Goal: Task Accomplishment & Management: Use online tool/utility

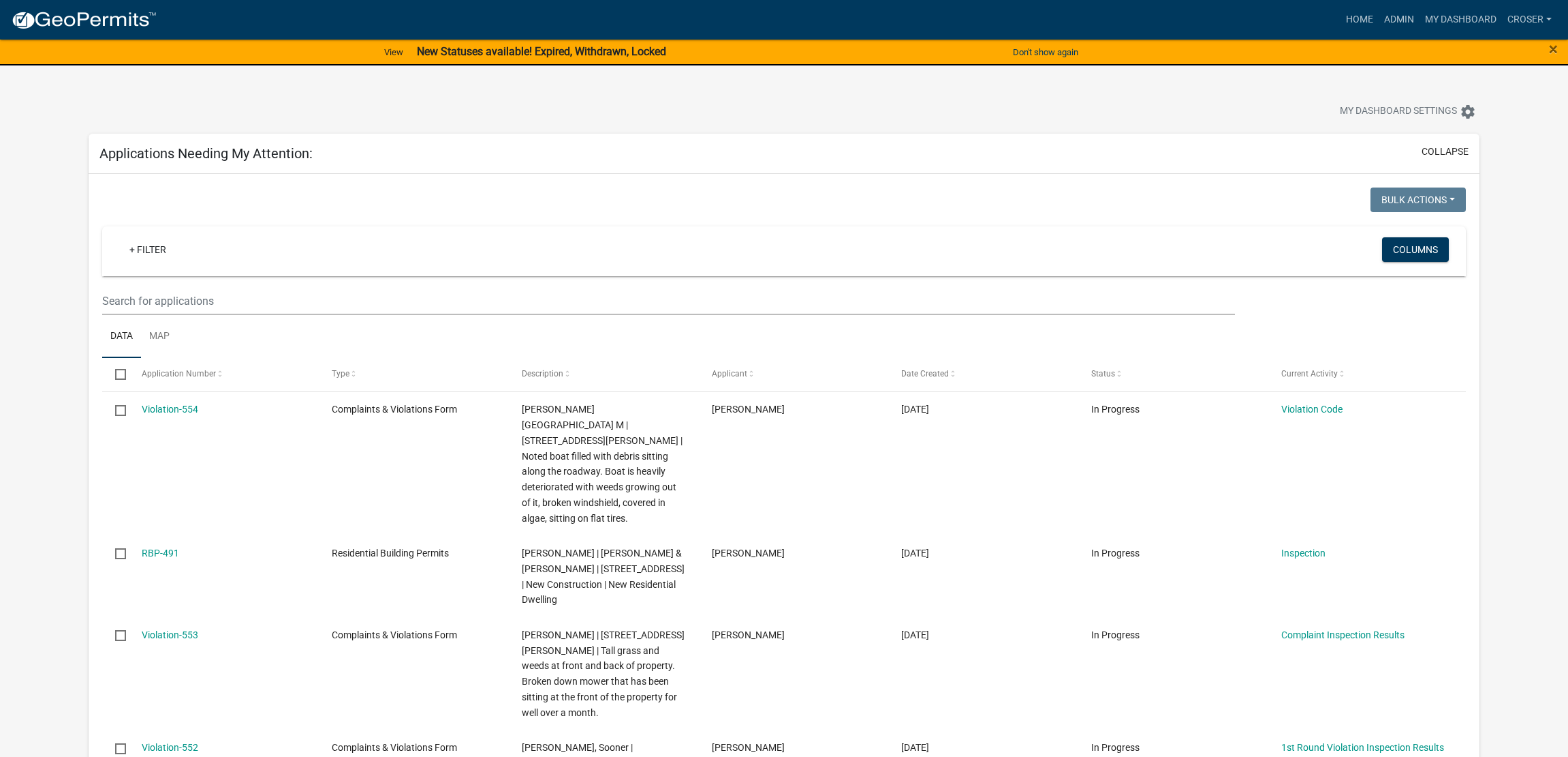
select select "3: 100"
click at [1379, 26] on link "Admin" at bounding box center [1399, 20] width 41 height 26
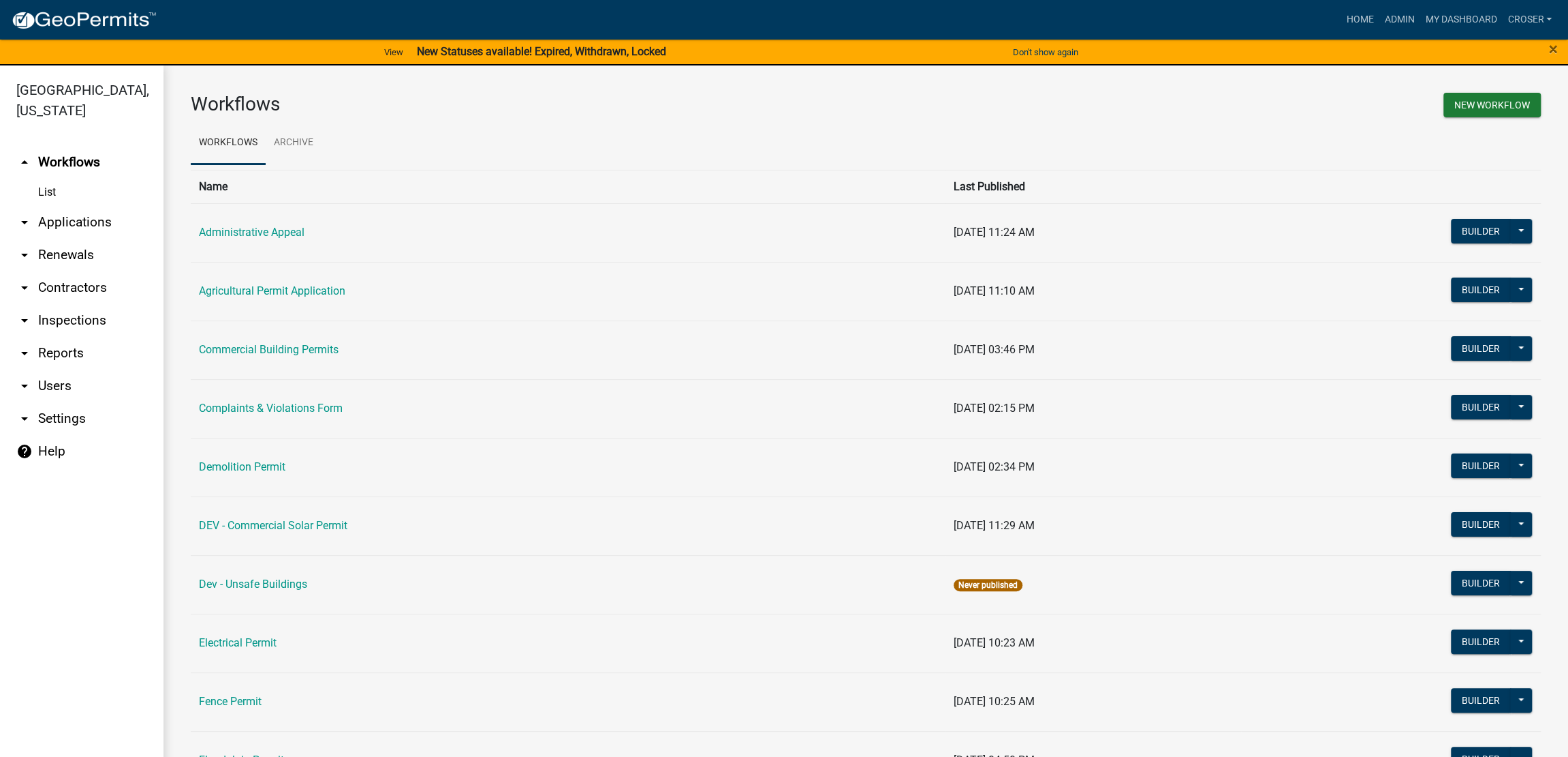
click at [77, 239] on link "arrow_drop_down Applications" at bounding box center [82, 222] width 163 height 33
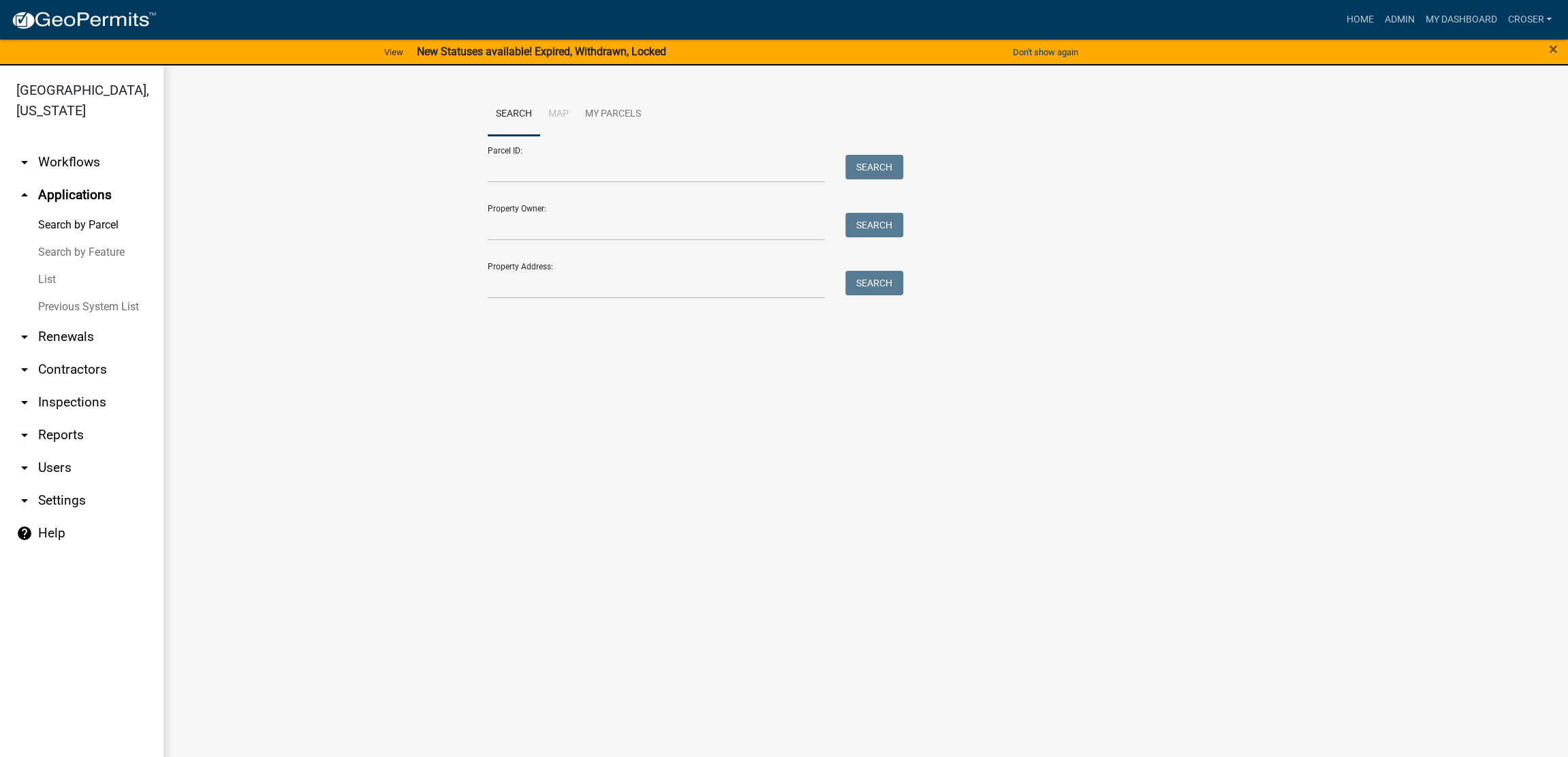
click at [49, 293] on link "List" at bounding box center [82, 279] width 163 height 27
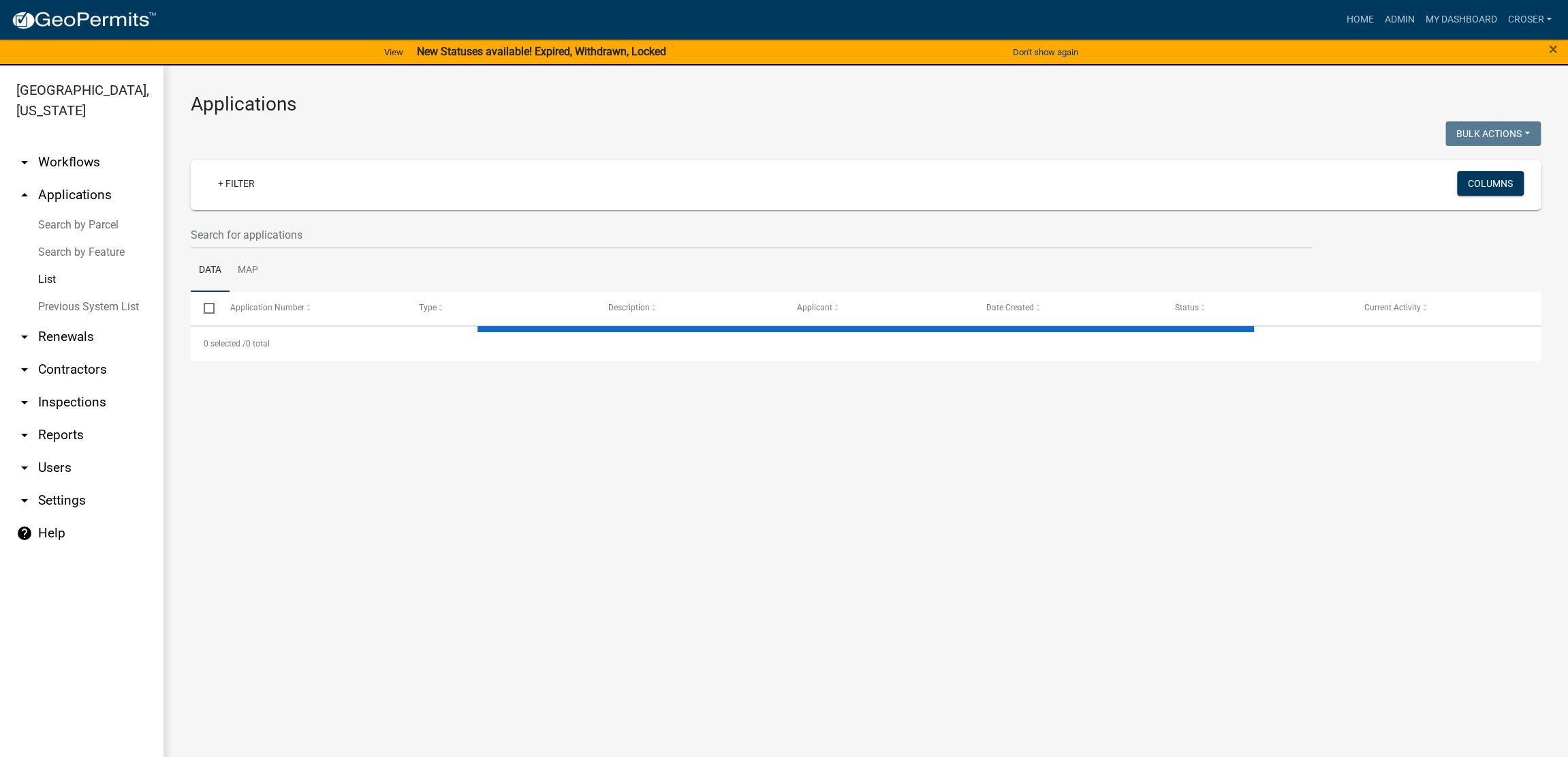
click at [65, 266] on link "Search by Feature" at bounding box center [82, 252] width 163 height 27
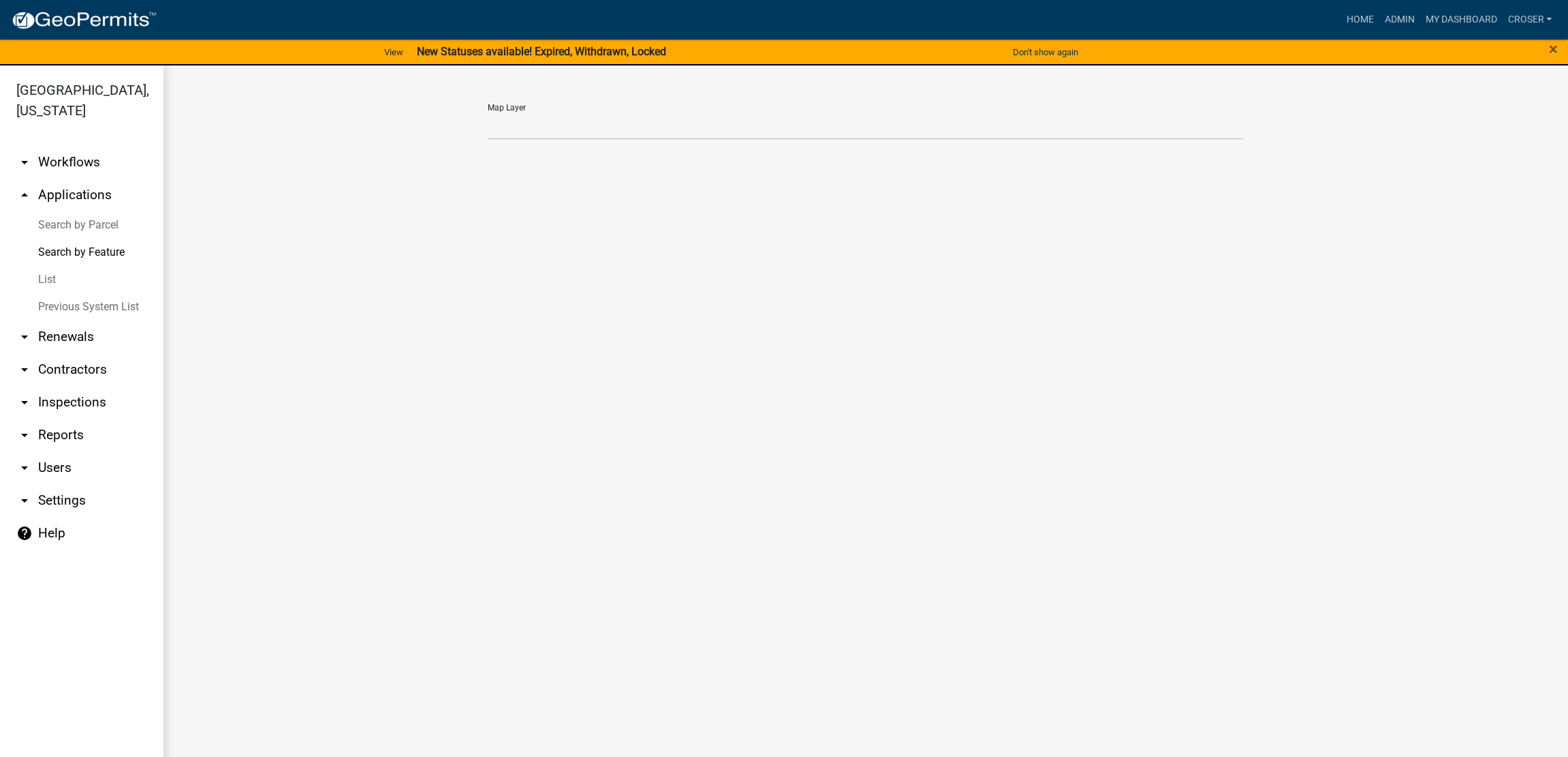
click at [70, 239] on link "Search by Parcel" at bounding box center [82, 224] width 163 height 27
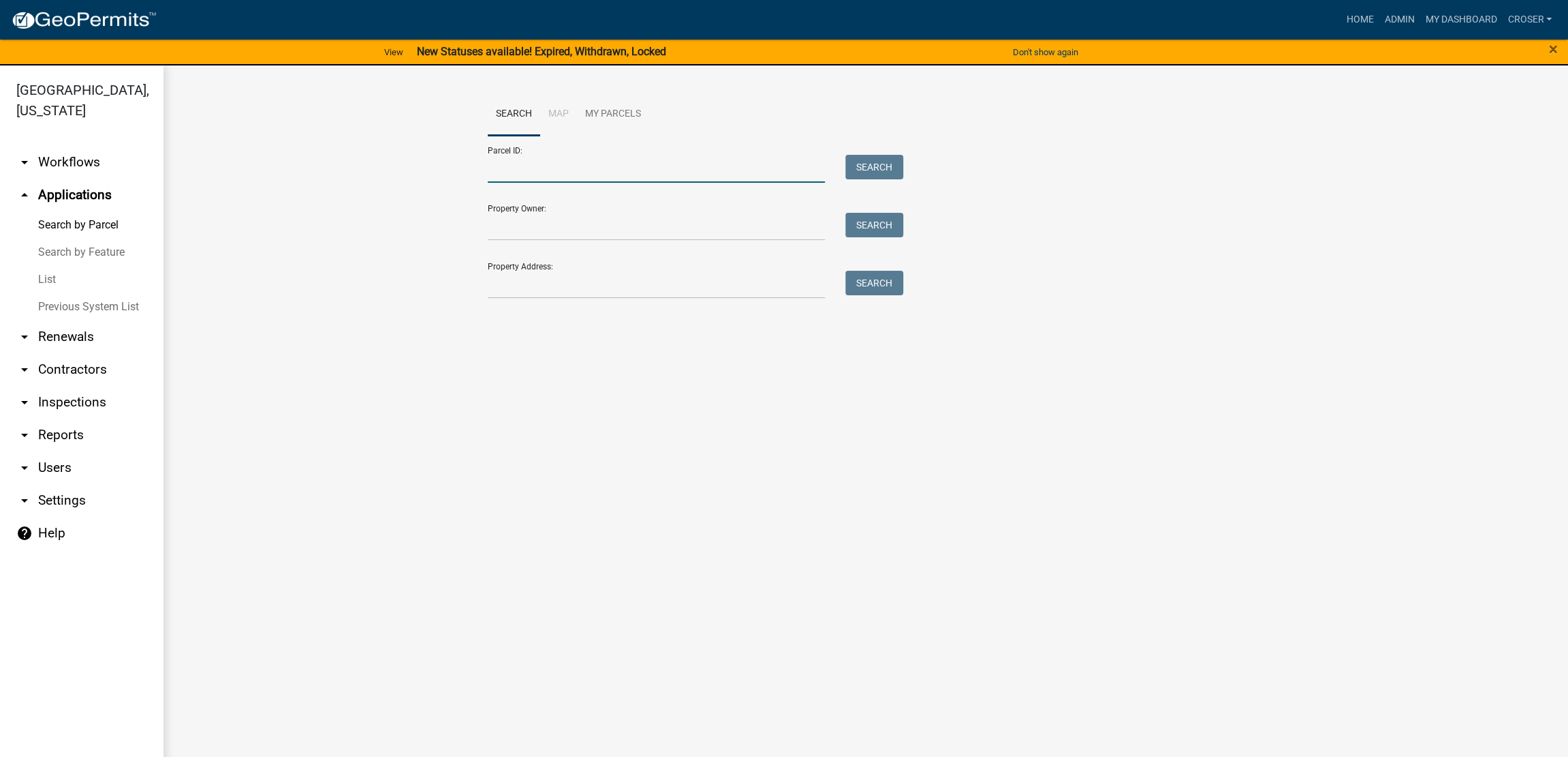
click at [569, 182] on input "Parcel ID:" at bounding box center [656, 168] width 337 height 28
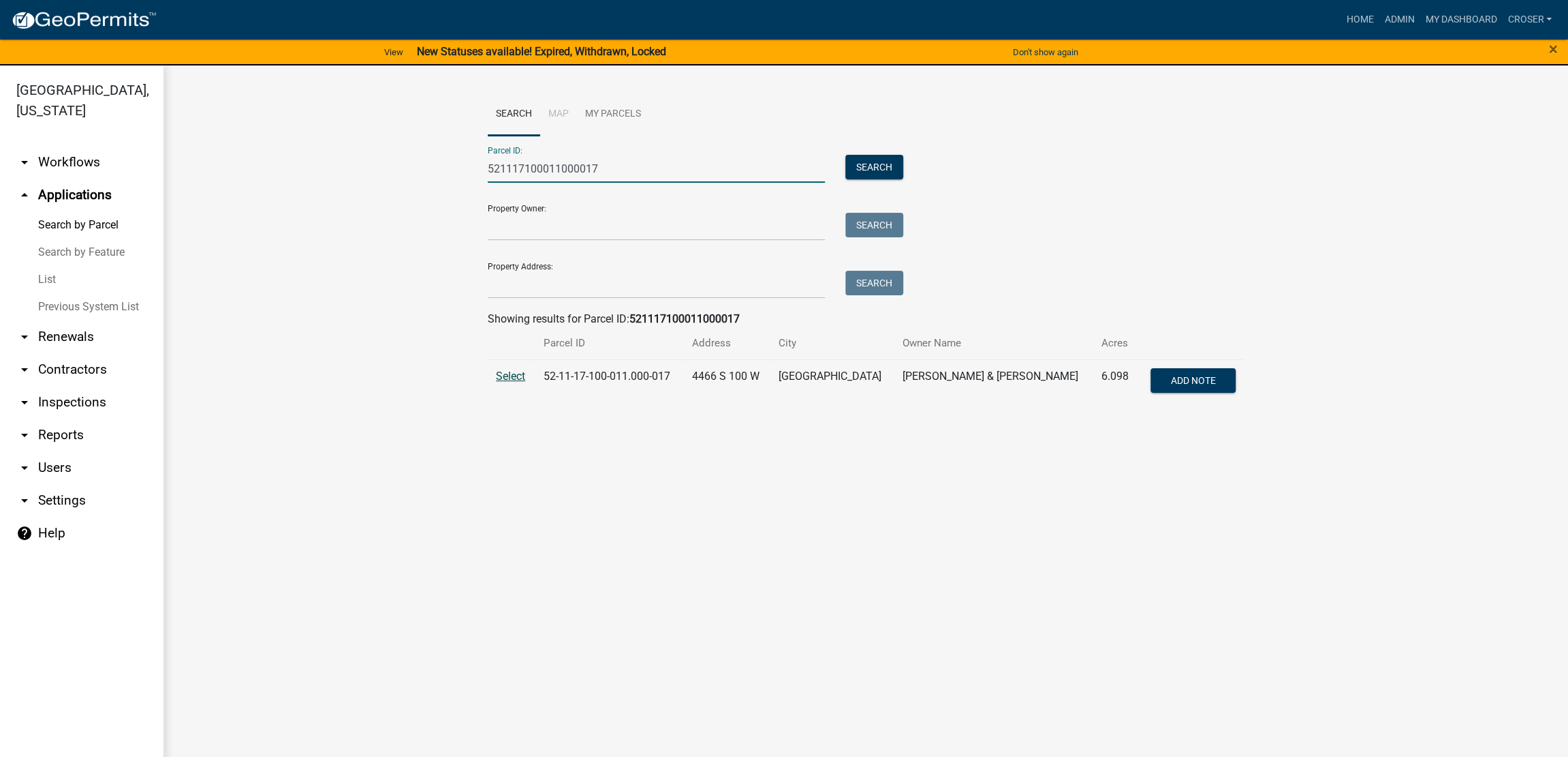
click at [524, 382] on span "Select" at bounding box center [510, 376] width 29 height 13
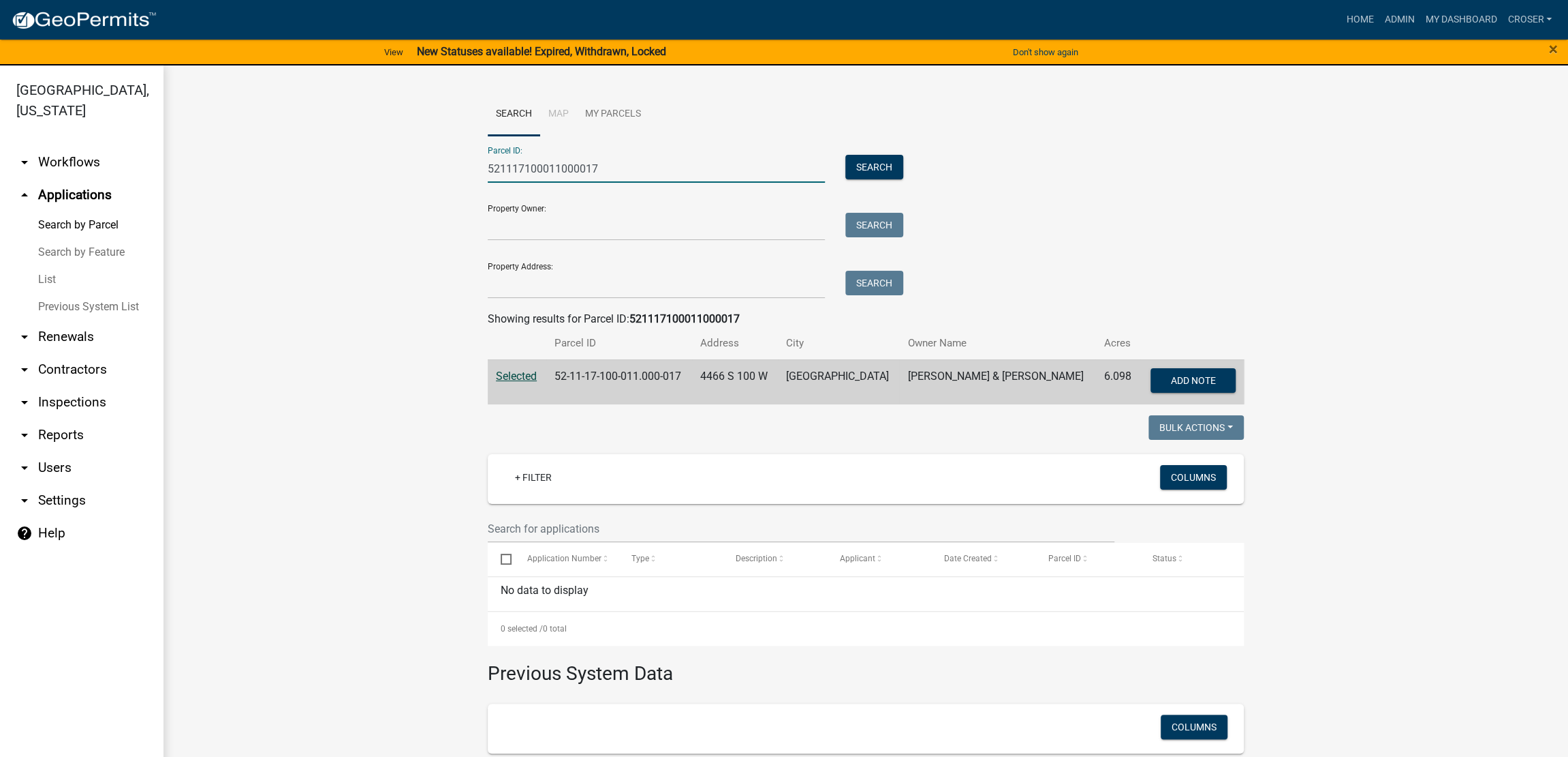
drag, startPoint x: 664, startPoint y: 193, endPoint x: 373, endPoint y: 187, distance: 291.1
click at [373, 187] on wm-workflow-application-search-view "Search Map My Parcels Parcel ID: 521117100011000017 Search Property Owner: Sear…" at bounding box center [866, 493] width 1350 height 802
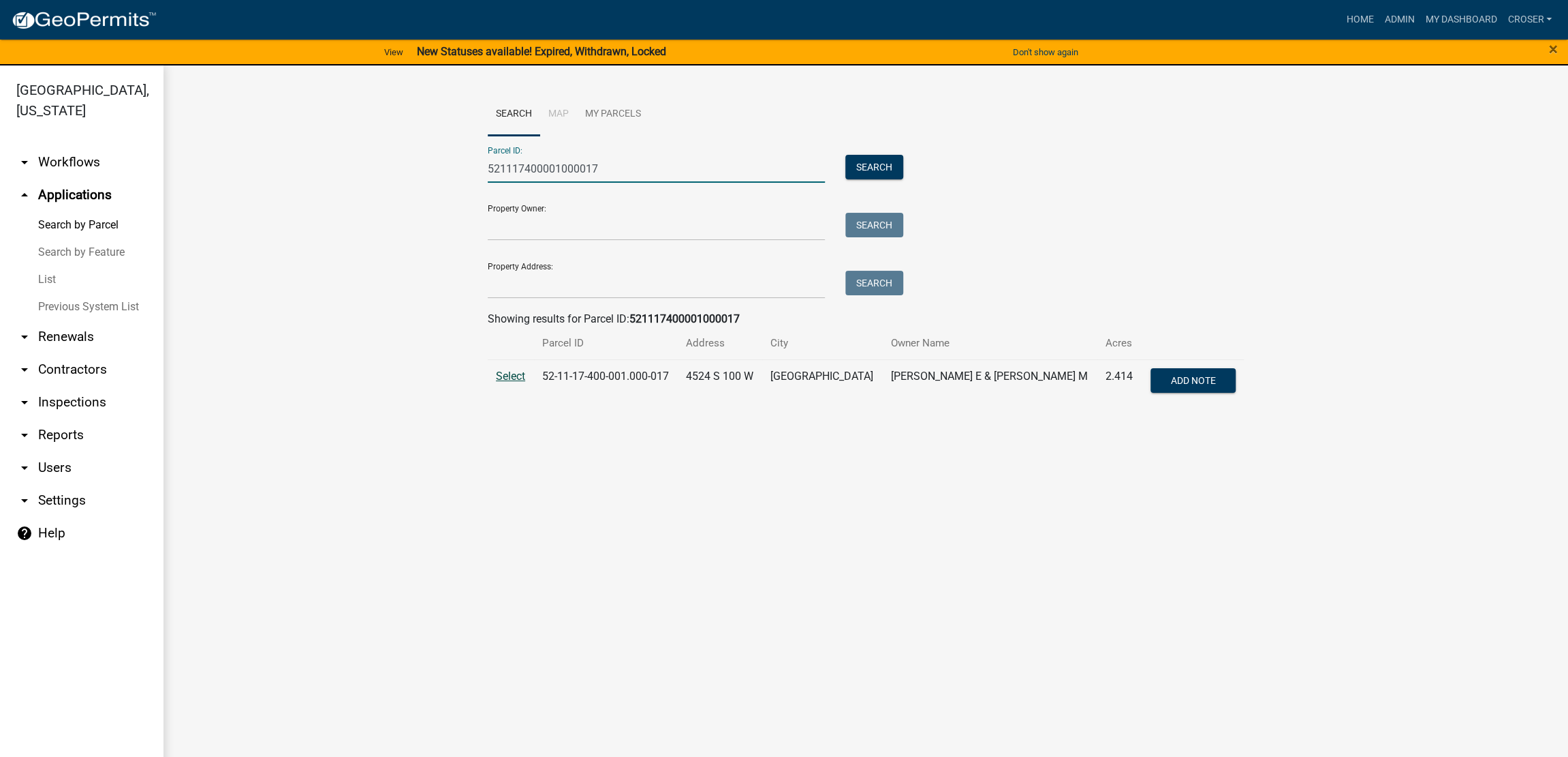
type input "521117400001000017"
click at [513, 382] on span "Select" at bounding box center [510, 376] width 29 height 13
